Goal: Check status: Check status

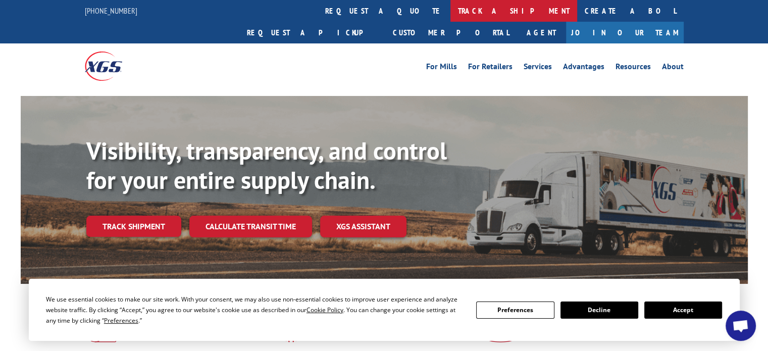
click at [450, 11] on link "track a shipment" at bounding box center [513, 11] width 127 height 22
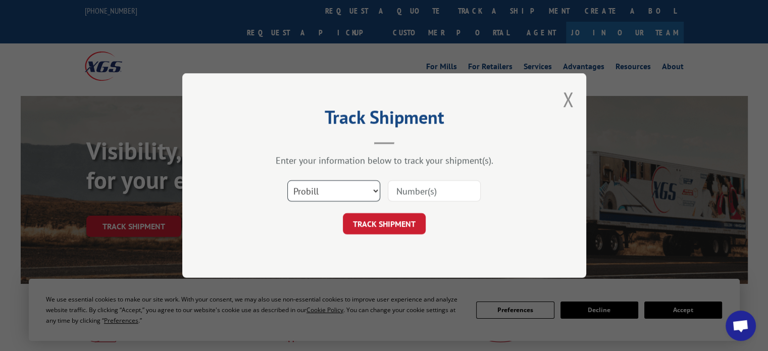
click at [362, 187] on select "Select category... Probill BOL PO" at bounding box center [333, 190] width 93 height 21
select select "bol"
click at [287, 180] on select "Select category... Probill BOL PO" at bounding box center [333, 190] width 93 height 21
click at [420, 190] on input at bounding box center [434, 190] width 93 height 21
paste input "Express Global BOL 2507853"
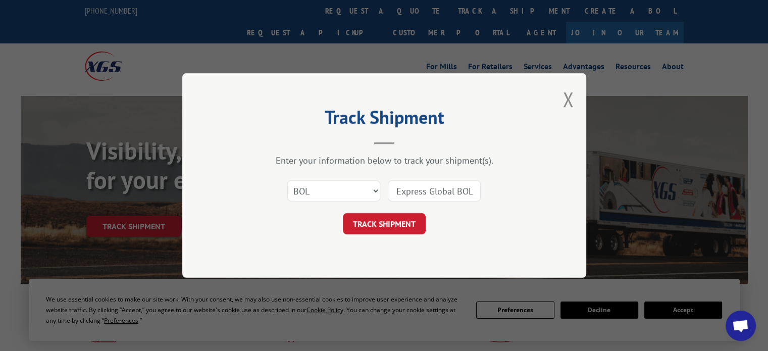
drag, startPoint x: 439, startPoint y: 192, endPoint x: 377, endPoint y: 187, distance: 61.8
click at [377, 187] on div "Select category... Probill BOL PO Express Global BOL 2507853" at bounding box center [384, 190] width 303 height 33
type input "2507853"
click at [414, 223] on button "TRACK SHIPMENT" at bounding box center [384, 223] width 83 height 21
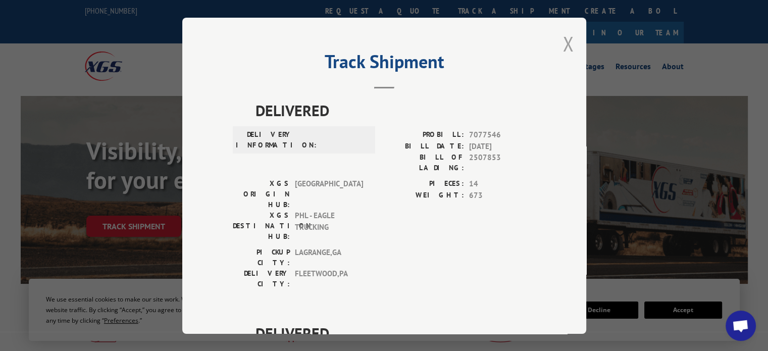
click at [566, 47] on button "Close modal" at bounding box center [567, 43] width 11 height 27
